Goal: Task Accomplishment & Management: Use online tool/utility

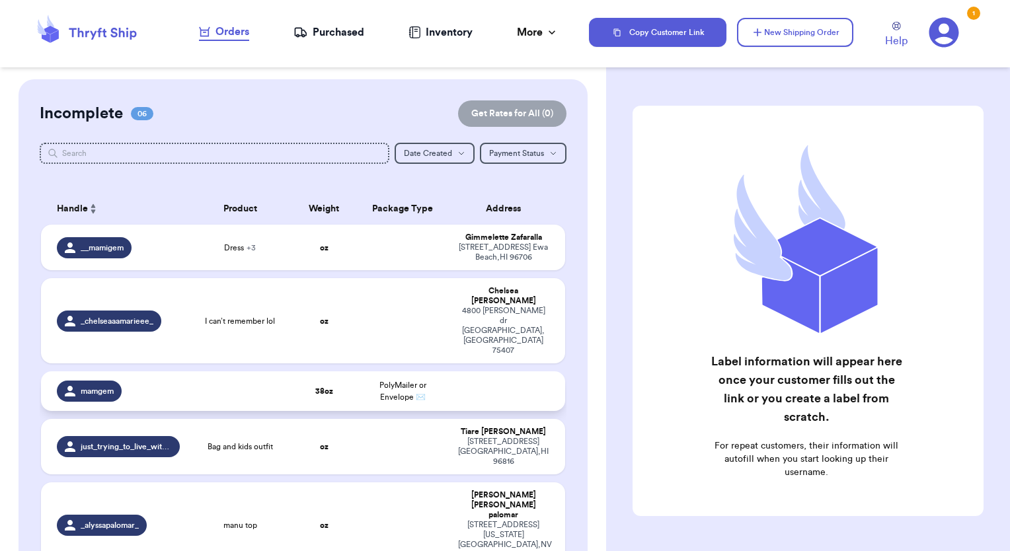
click at [301, 371] on td "38 oz" at bounding box center [324, 391] width 63 height 40
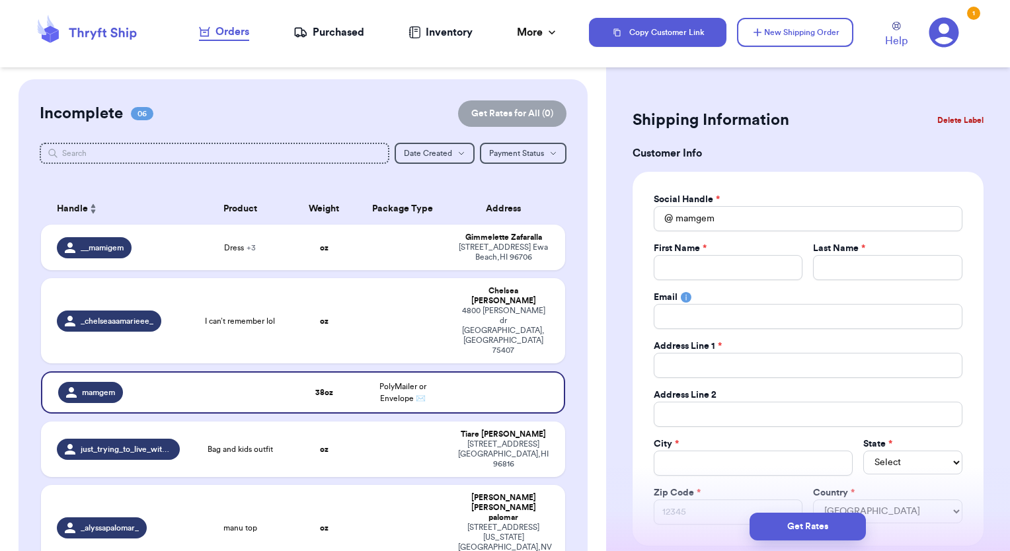
click at [939, 121] on button "Delete Label" at bounding box center [960, 120] width 57 height 29
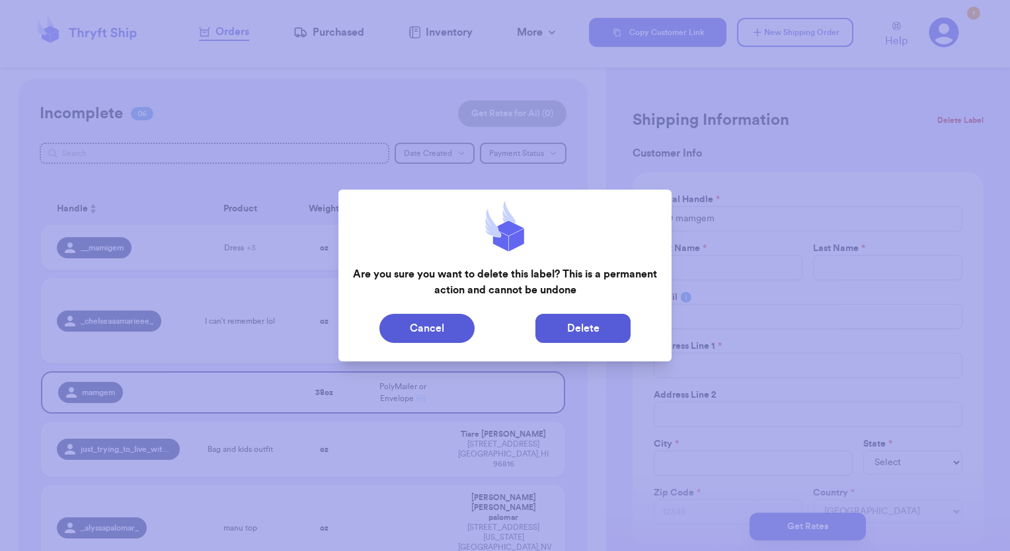
click at [595, 328] on button "Delete" at bounding box center [582, 328] width 95 height 29
type input "Dress"
type input "0"
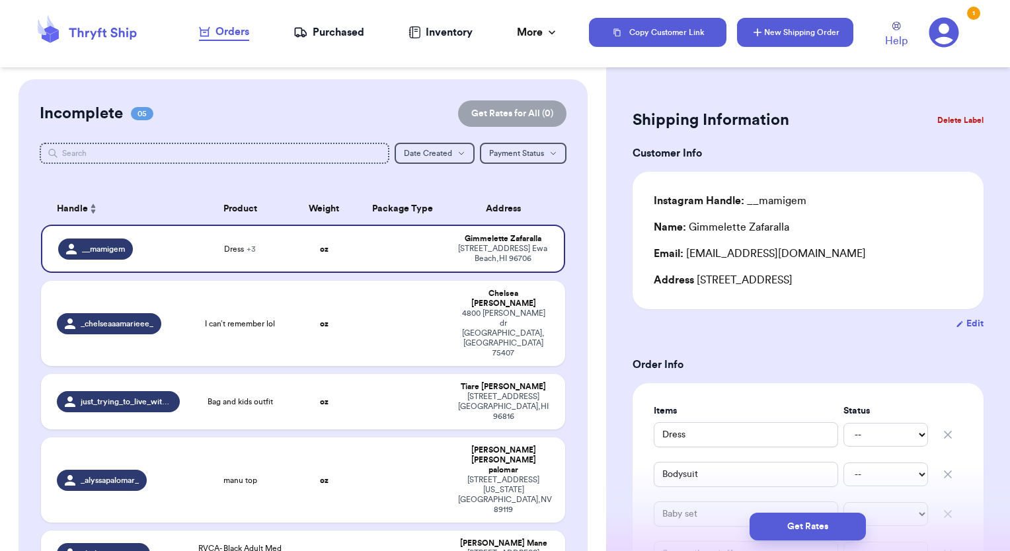
click at [775, 41] on button "New Shipping Order" at bounding box center [795, 32] width 116 height 29
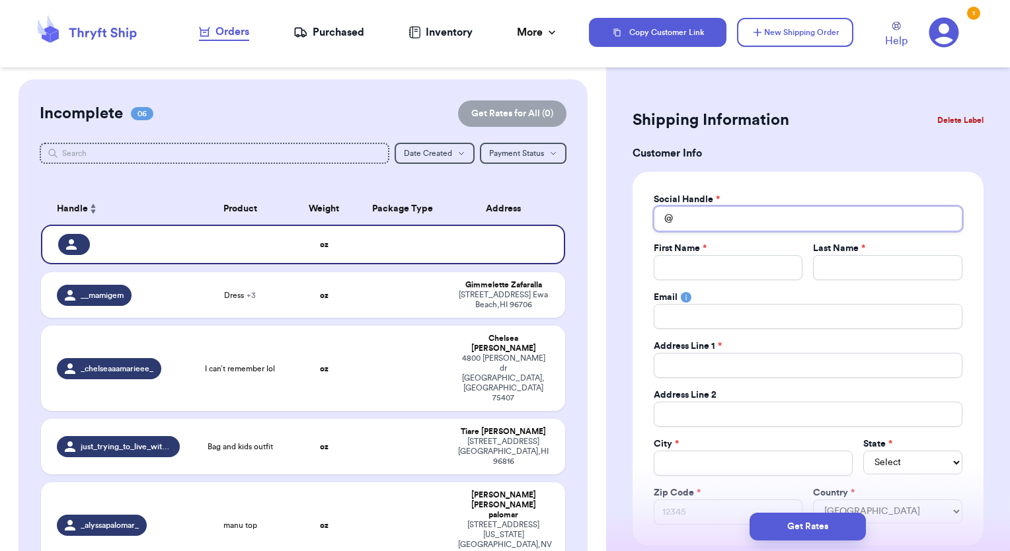
click at [720, 214] on input "Total Amount Paid" at bounding box center [808, 218] width 309 height 25
type input "t"
type input "th"
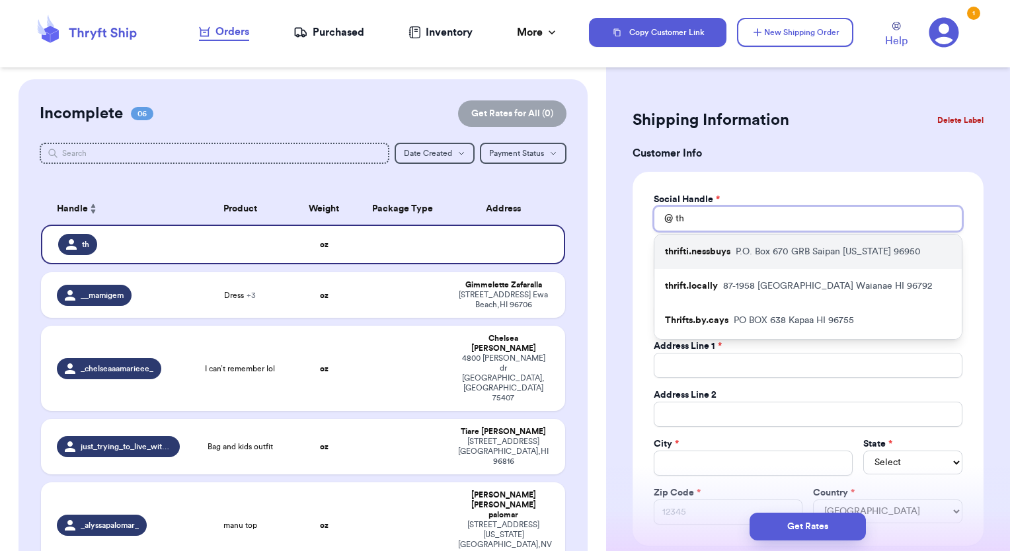
type input "th"
click at [714, 258] on p "thrifti.nessbuys" at bounding box center [697, 251] width 65 height 13
type input "thrifti.nessbuys"
type input "Wynessa"
type input "Jack"
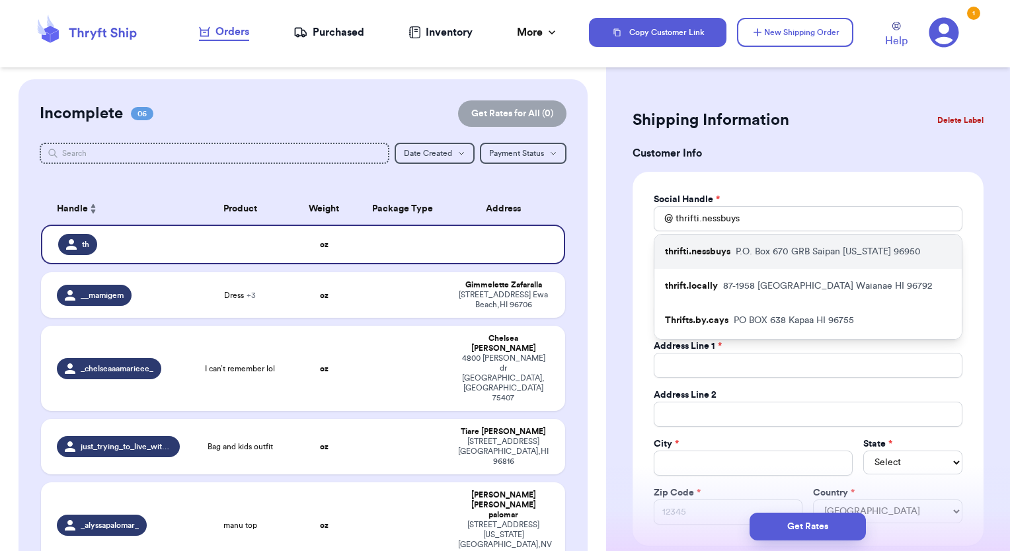
type input "[EMAIL_ADDRESS][DOMAIN_NAME]"
type input "P.O. Box 670 GRB"
type input "Saipan"
select select "MP"
type input "96950"
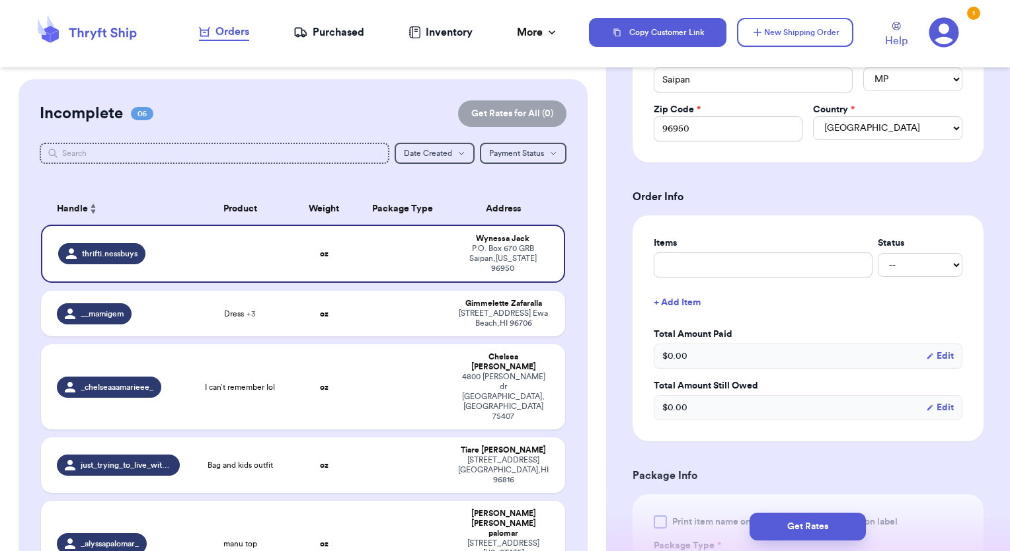
scroll to position [727, 0]
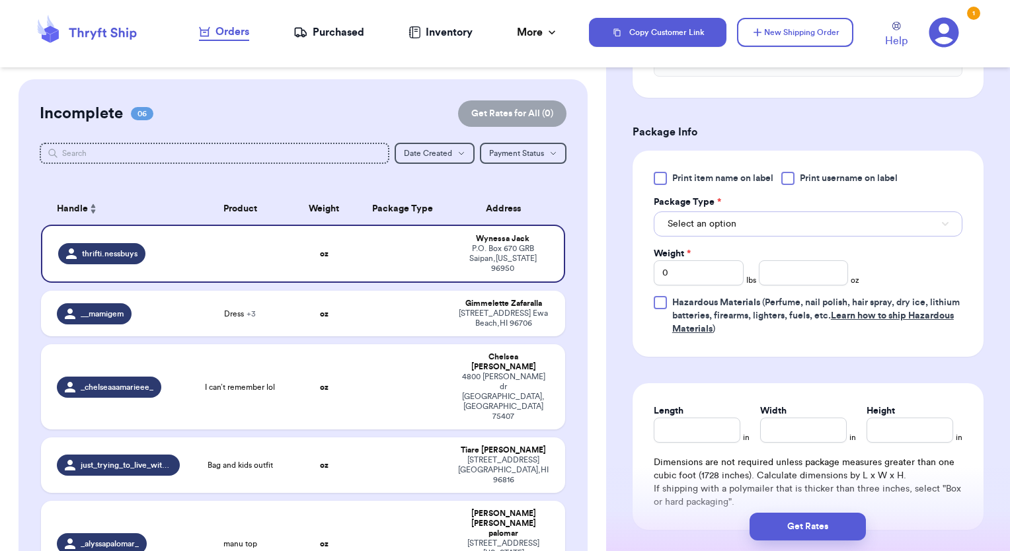
click at [738, 223] on button "Select an option" at bounding box center [808, 223] width 309 height 25
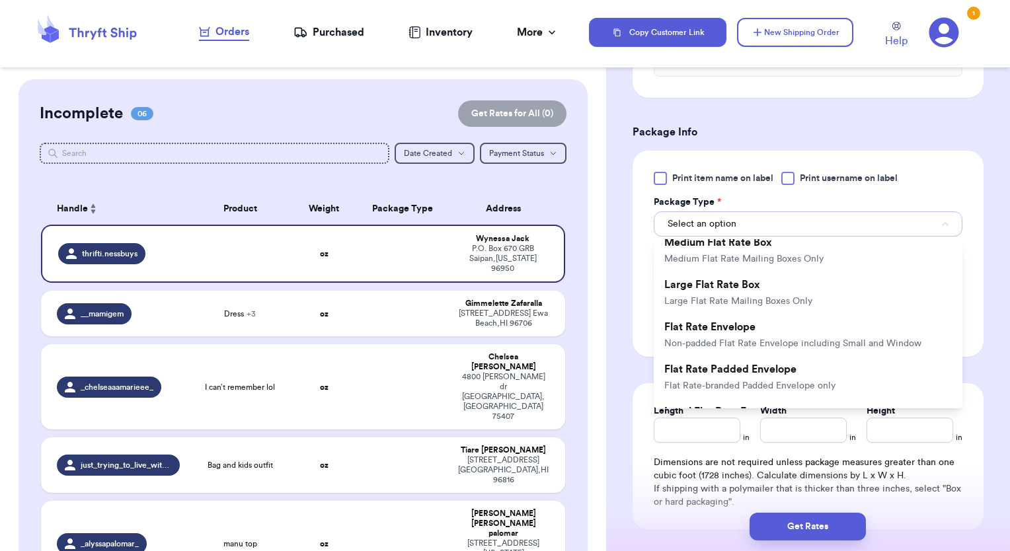
scroll to position [127, 0]
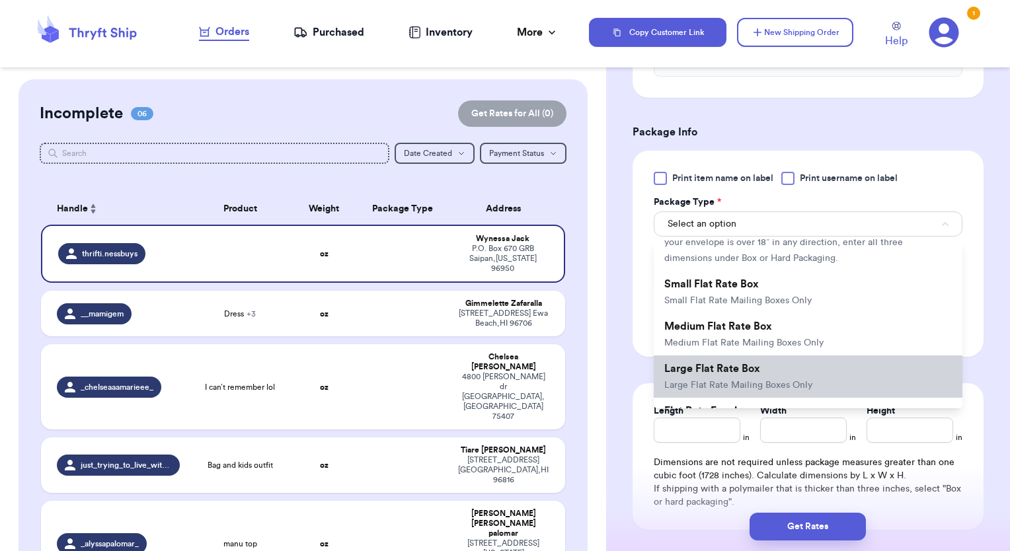
click at [722, 374] on span "Large Flat Rate Box" at bounding box center [712, 369] width 96 height 11
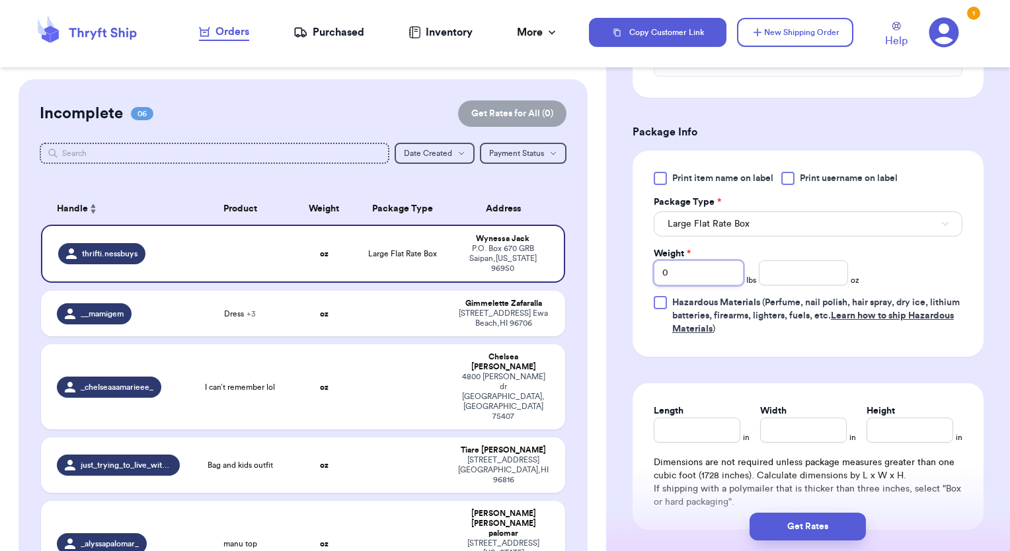
drag, startPoint x: 700, startPoint y: 274, endPoint x: 619, endPoint y: 274, distance: 81.3
click at [619, 274] on div "Shipping Information Delete Label Customer Info Social Handle * @ thrifti.nessb…" at bounding box center [808, 309] width 404 height 1914
type input "2"
type input "1"
type input "15"
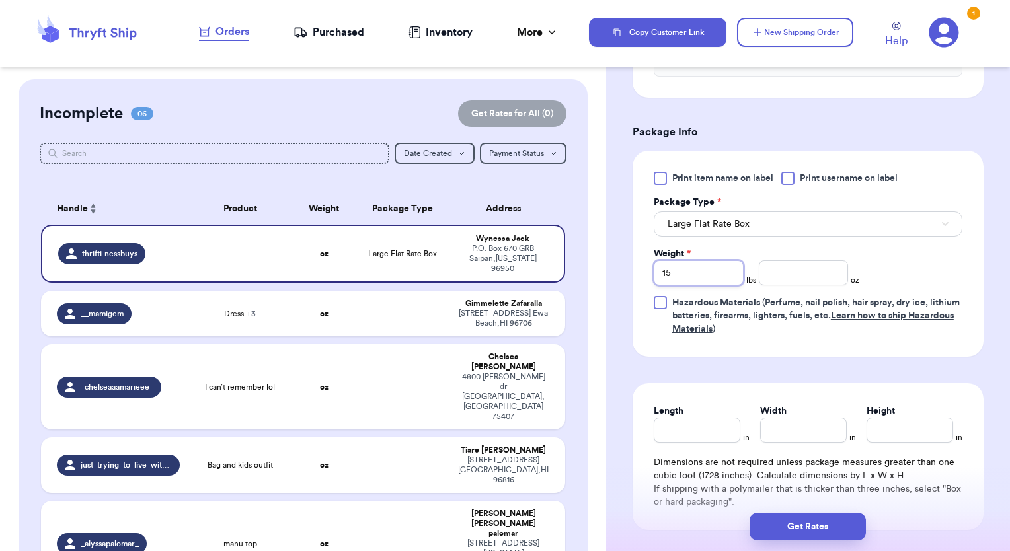
type input "15"
click at [980, 268] on div "Shipping Information Delete Label Customer Info Social Handle * @ thrifti.nessb…" at bounding box center [808, 309] width 404 height 1914
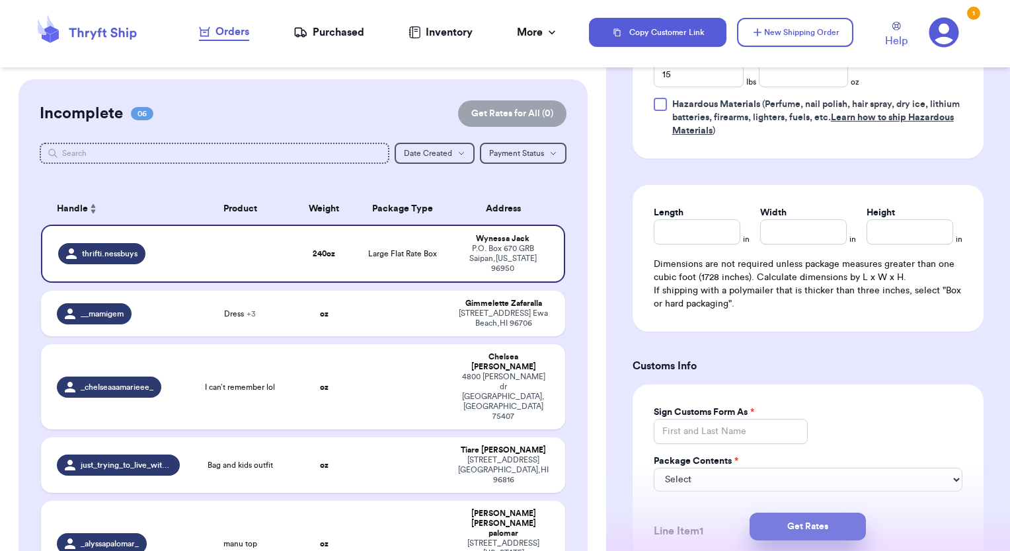
click at [837, 523] on button "Get Rates" at bounding box center [807, 527] width 116 height 28
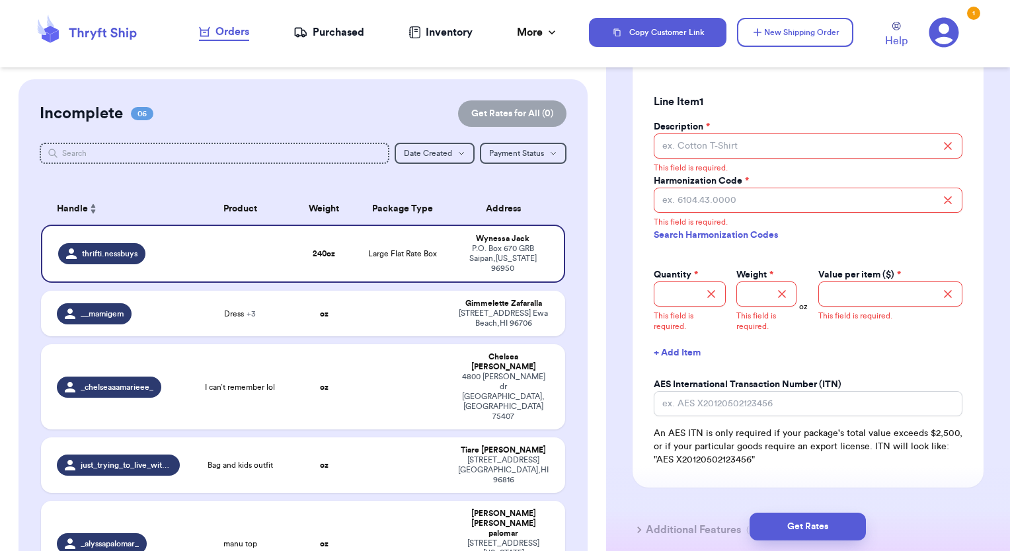
scroll to position [1254, 0]
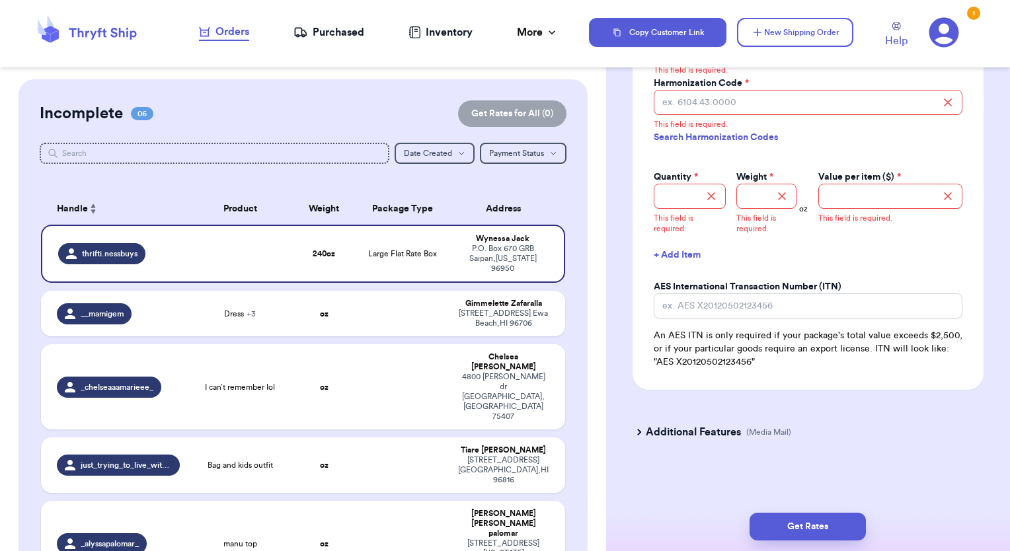
click at [683, 439] on h3 "Additional Features" at bounding box center [693, 432] width 95 height 16
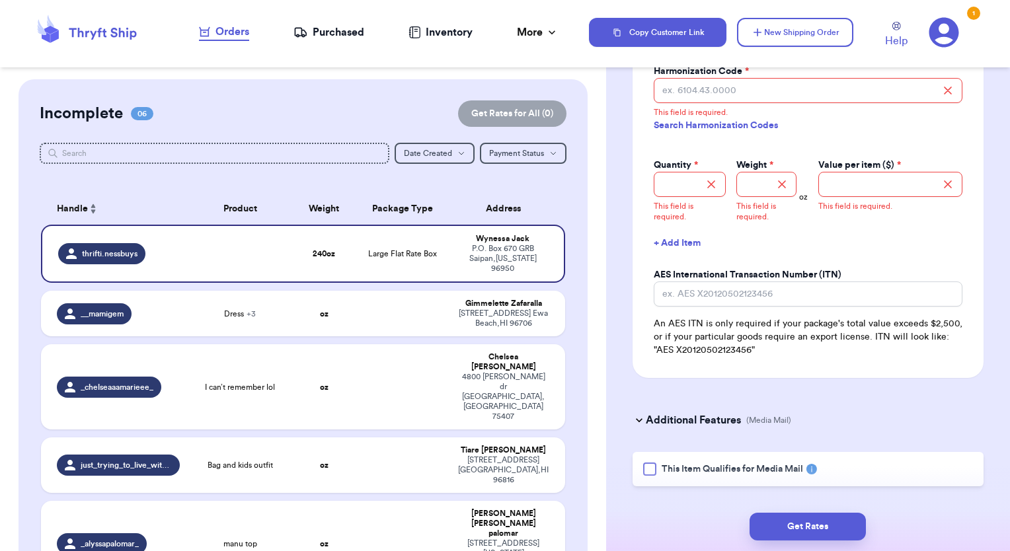
click at [685, 428] on h3 "Additional Features" at bounding box center [693, 420] width 95 height 16
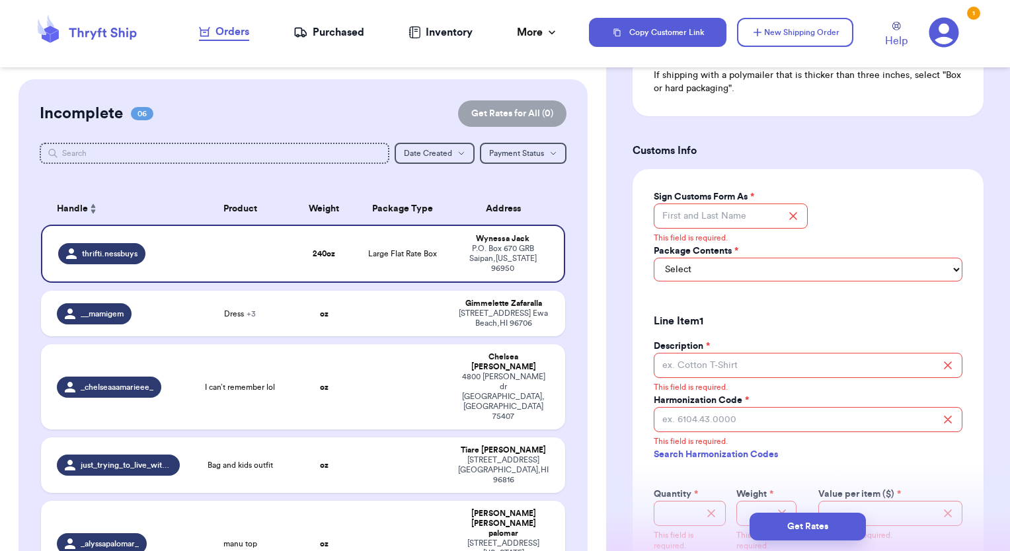
scroll to position [924, 0]
click at [738, 230] on input "Sign Customs Form As *" at bounding box center [731, 217] width 155 height 25
type input "[PERSON_NAME]"
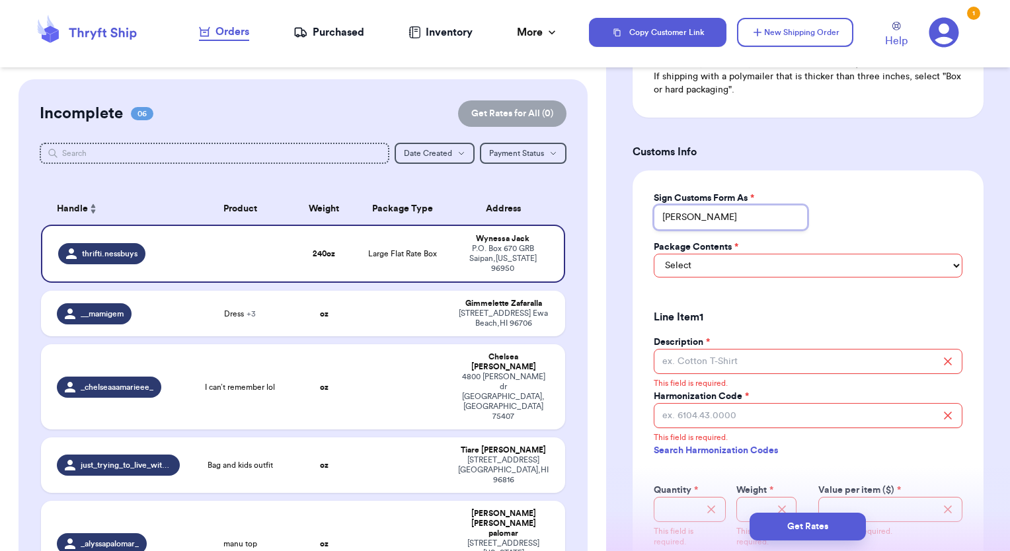
scroll to position [927, 0]
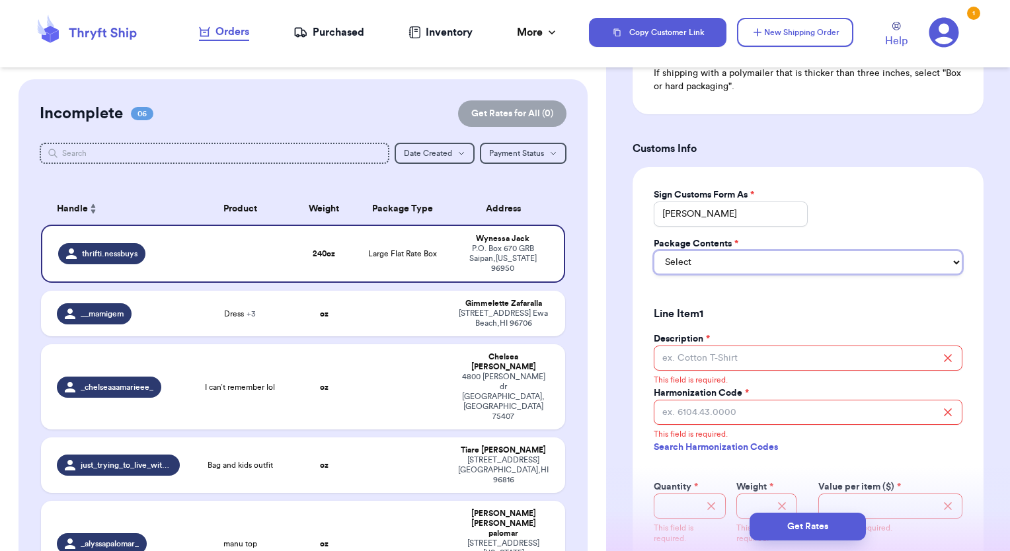
click at [727, 274] on select "Select Merchandise Gift Documents" at bounding box center [808, 262] width 309 height 24
select select "MERCHANDISE"
click at [654, 264] on select "Select Merchandise Gift Documents" at bounding box center [808, 262] width 309 height 24
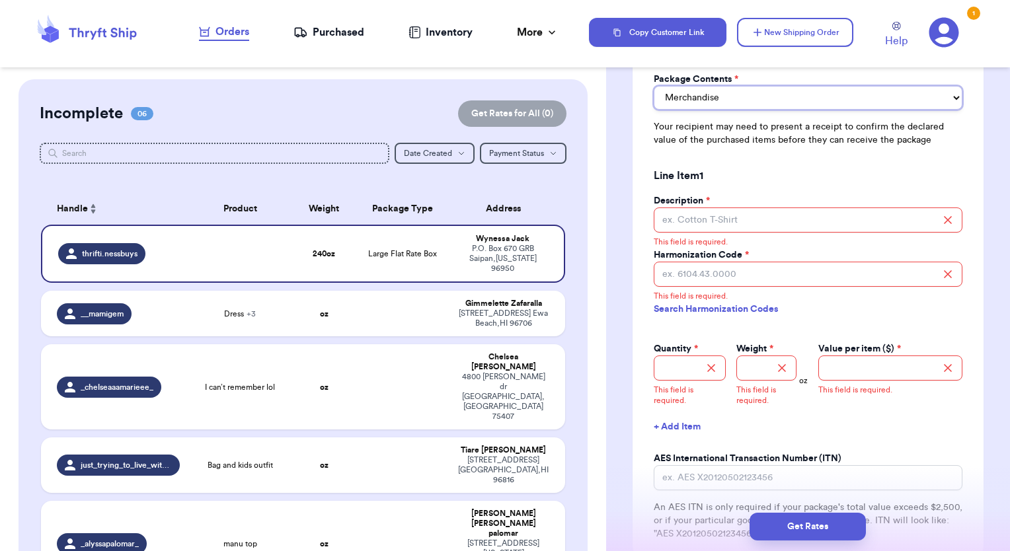
scroll to position [1098, 0]
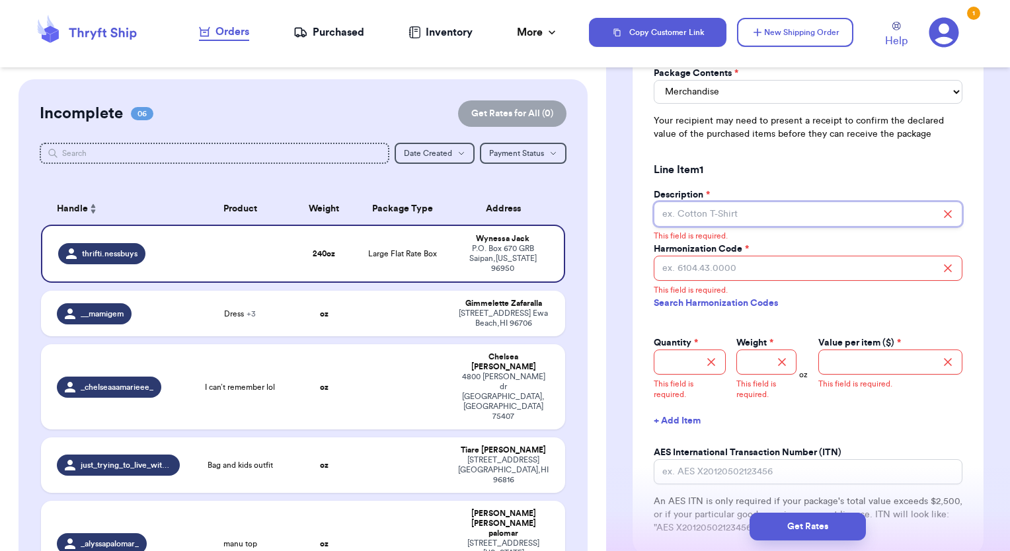
click at [727, 227] on input "Description *" at bounding box center [808, 214] width 309 height 25
type input "Cotton Shirts"
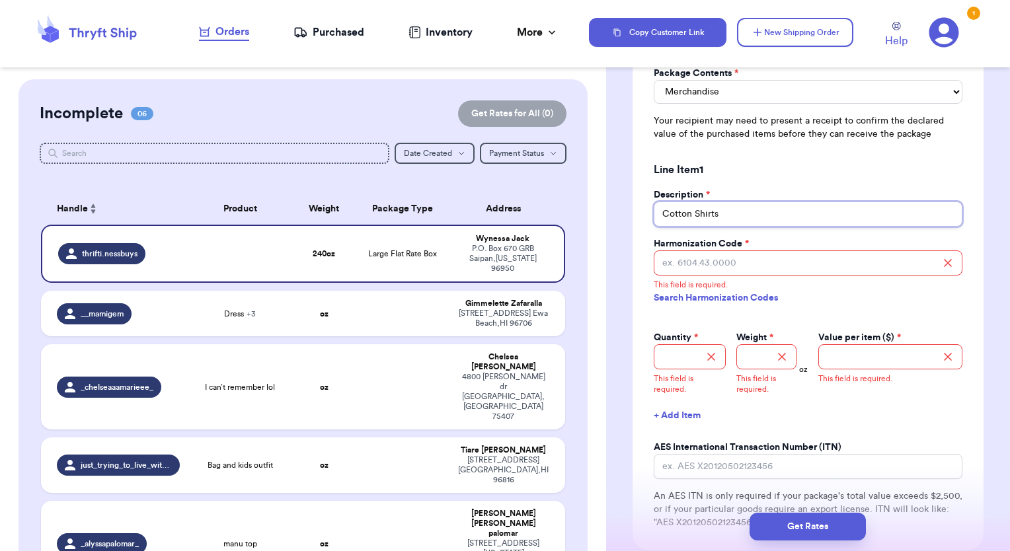
scroll to position [1192, 0]
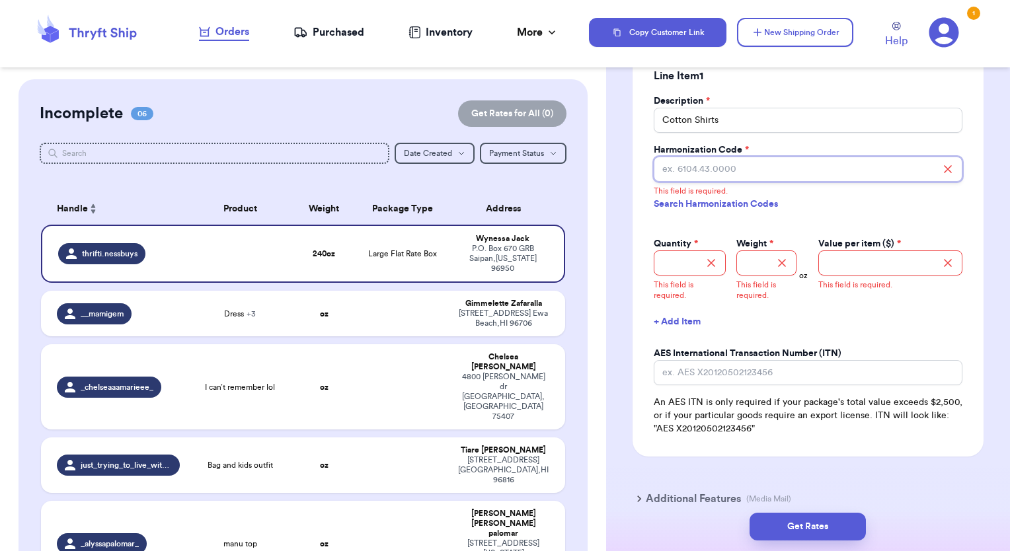
click at [695, 181] on input "Harmonization Code *" at bounding box center [808, 169] width 309 height 25
type input "6109.10"
click at [690, 276] on input "Quantity *" at bounding box center [690, 262] width 72 height 25
type input "2"
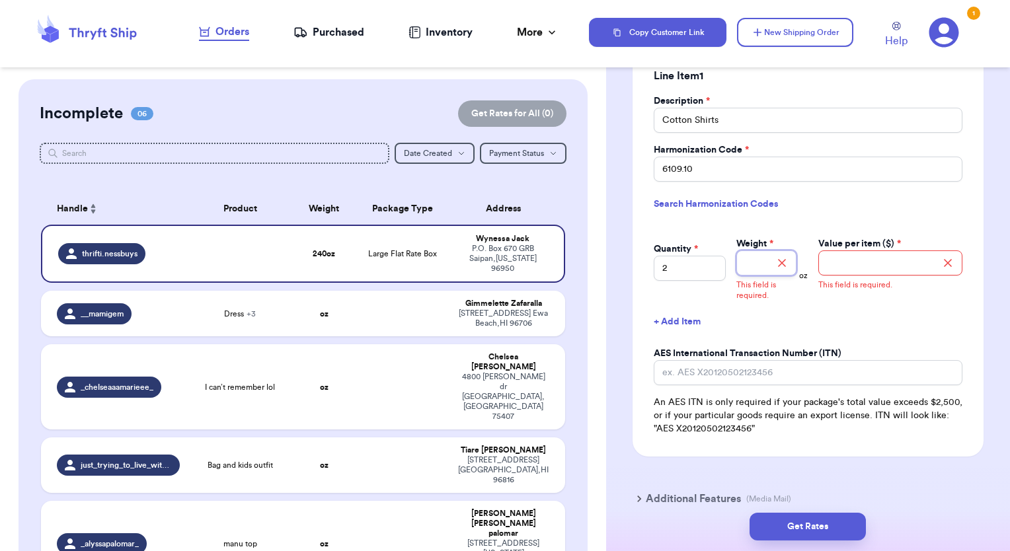
click at [749, 274] on input "Weight *" at bounding box center [766, 262] width 61 height 25
type input "1"
click at [859, 270] on input "Value per item ($) *" at bounding box center [890, 262] width 144 height 25
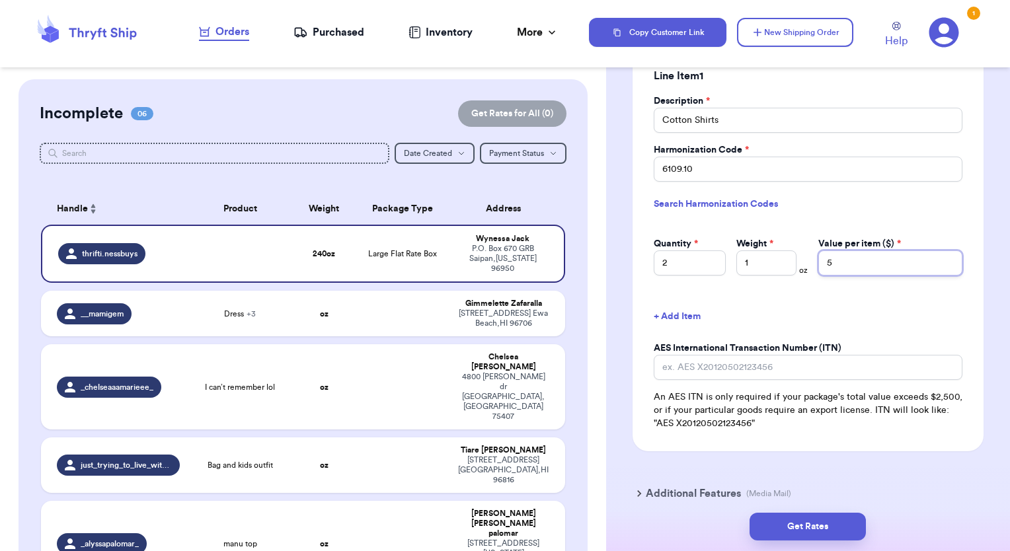
type input "5"
click at [861, 408] on span "An AES ITN is only required if your package's total value exceeds $2,500, or if…" at bounding box center [808, 411] width 309 height 40
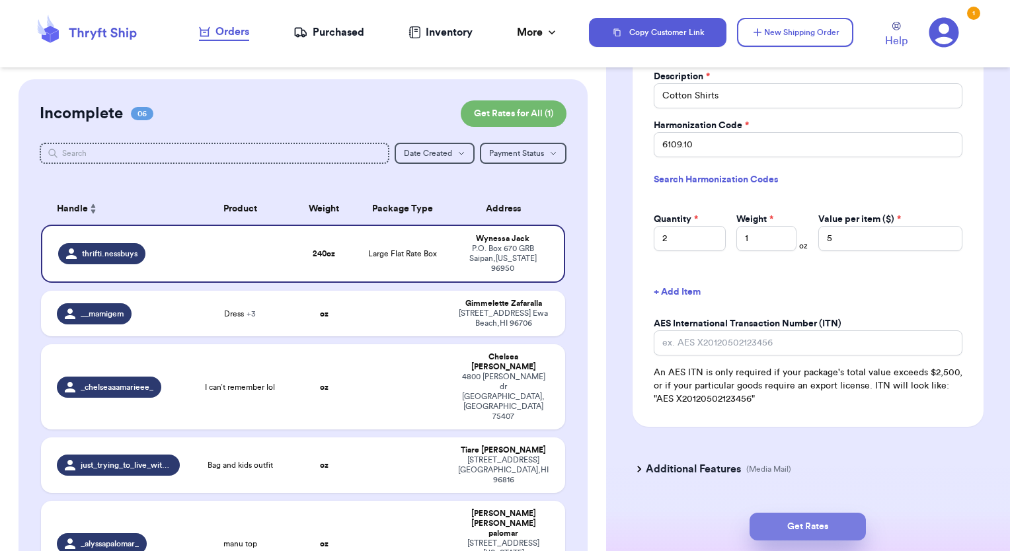
scroll to position [1258, 0]
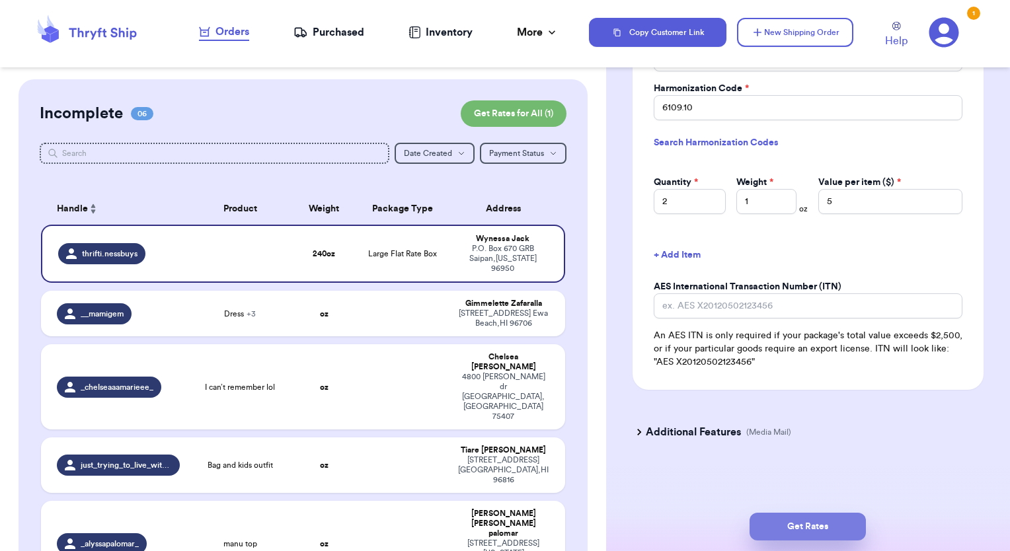
click at [827, 524] on button "Get Rates" at bounding box center [807, 527] width 116 height 28
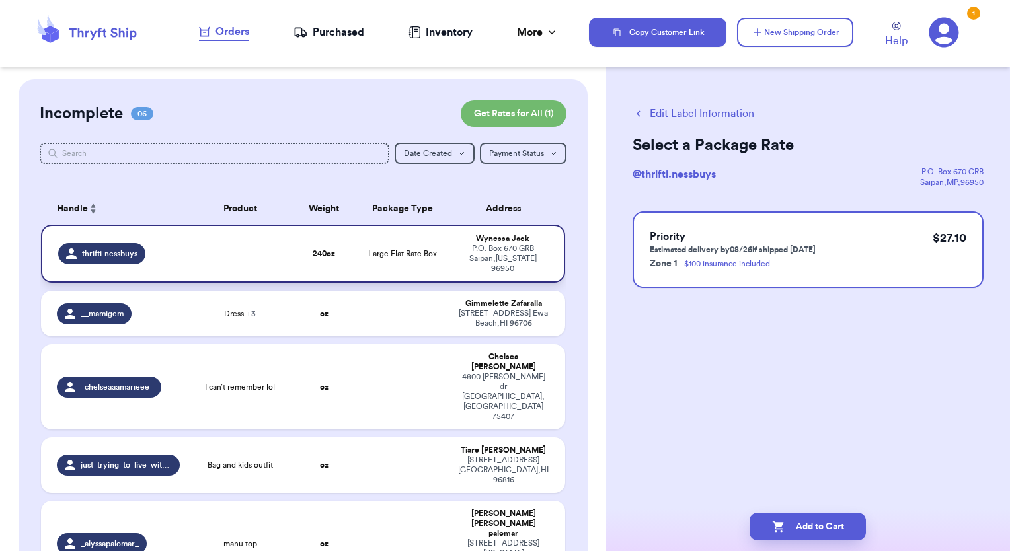
click at [505, 253] on div "P.O. [STREET_ADDRESS][US_STATE]" at bounding box center [503, 259] width 91 height 30
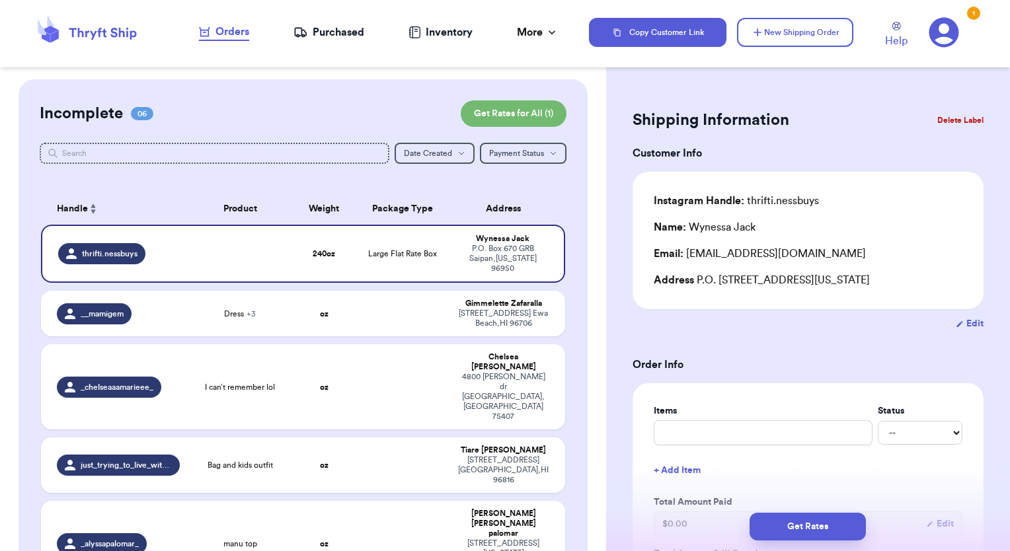
click at [960, 120] on button "Delete Label" at bounding box center [960, 120] width 57 height 29
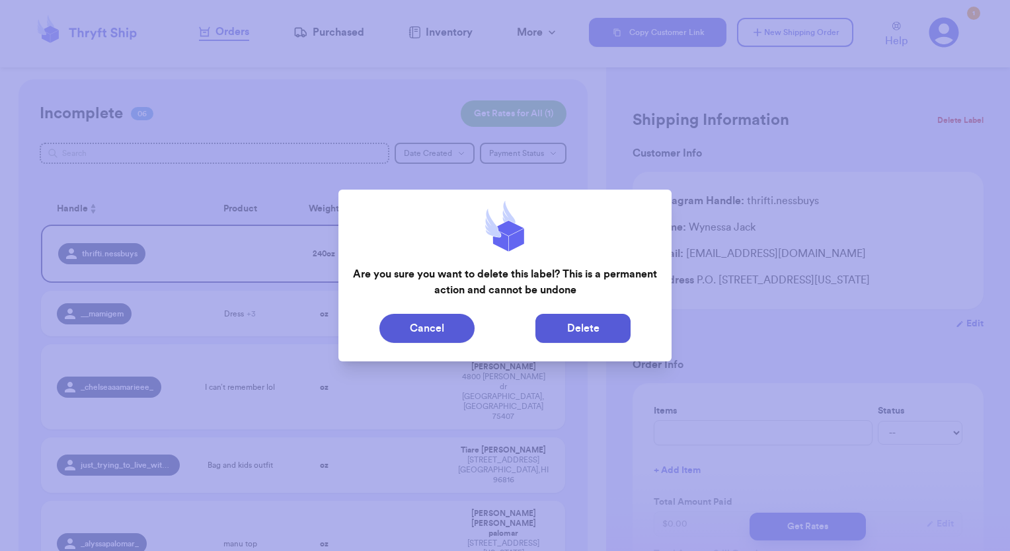
click at [566, 338] on button "Delete" at bounding box center [582, 328] width 95 height 29
type input "Dress"
type input "0"
